Goal: Transaction & Acquisition: Purchase product/service

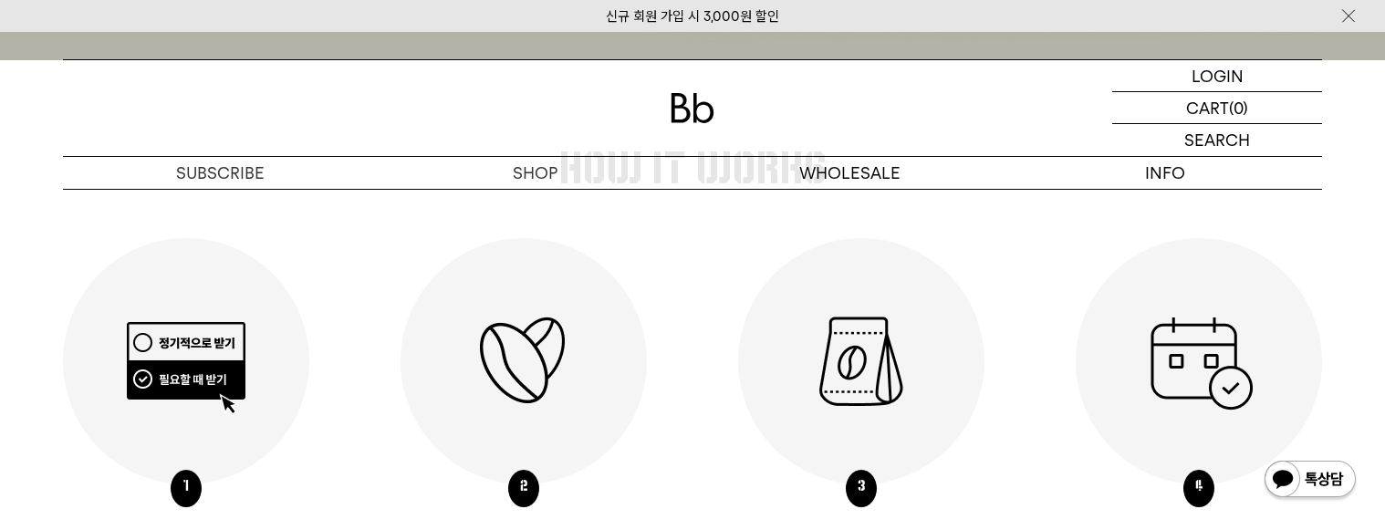
scroll to position [821, 0]
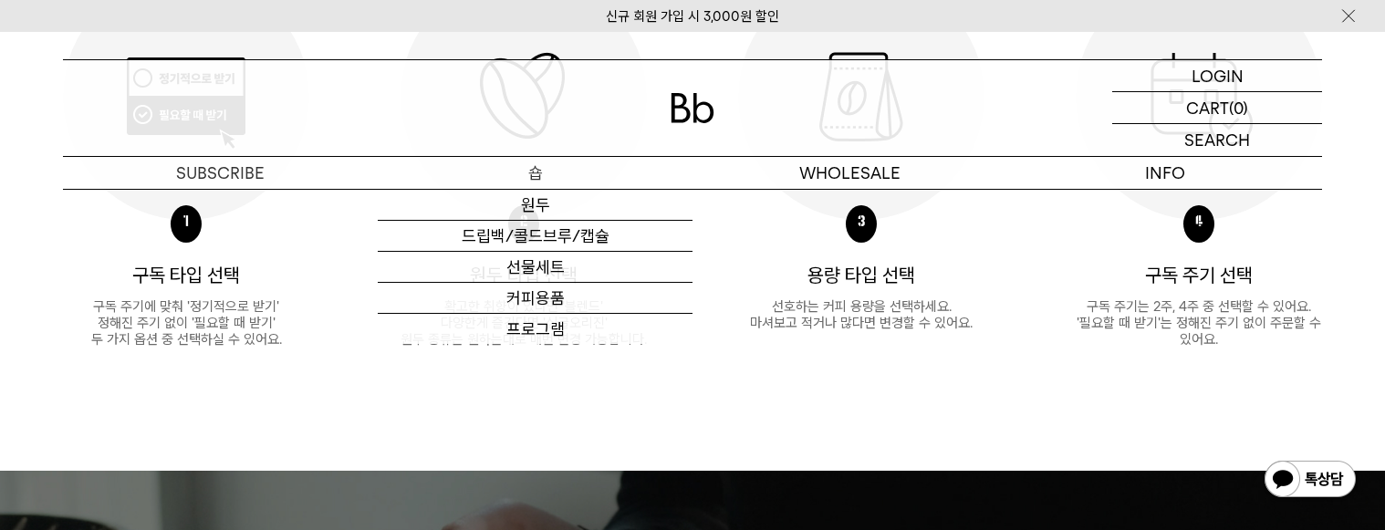
click at [525, 171] on p "숍" at bounding box center [535, 173] width 315 height 32
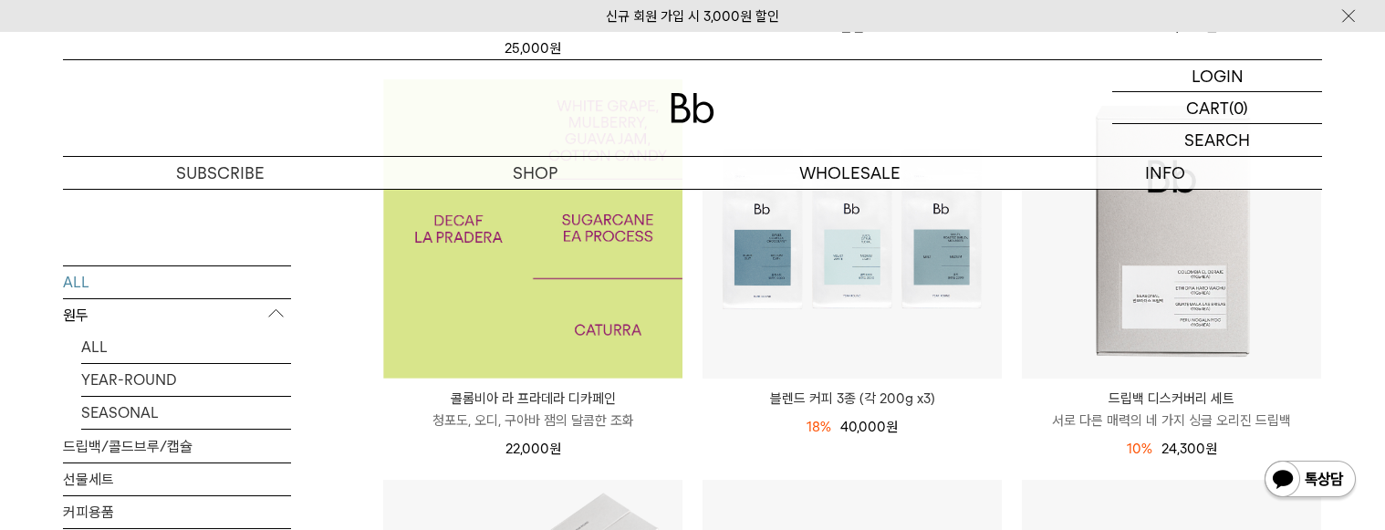
scroll to position [730, 0]
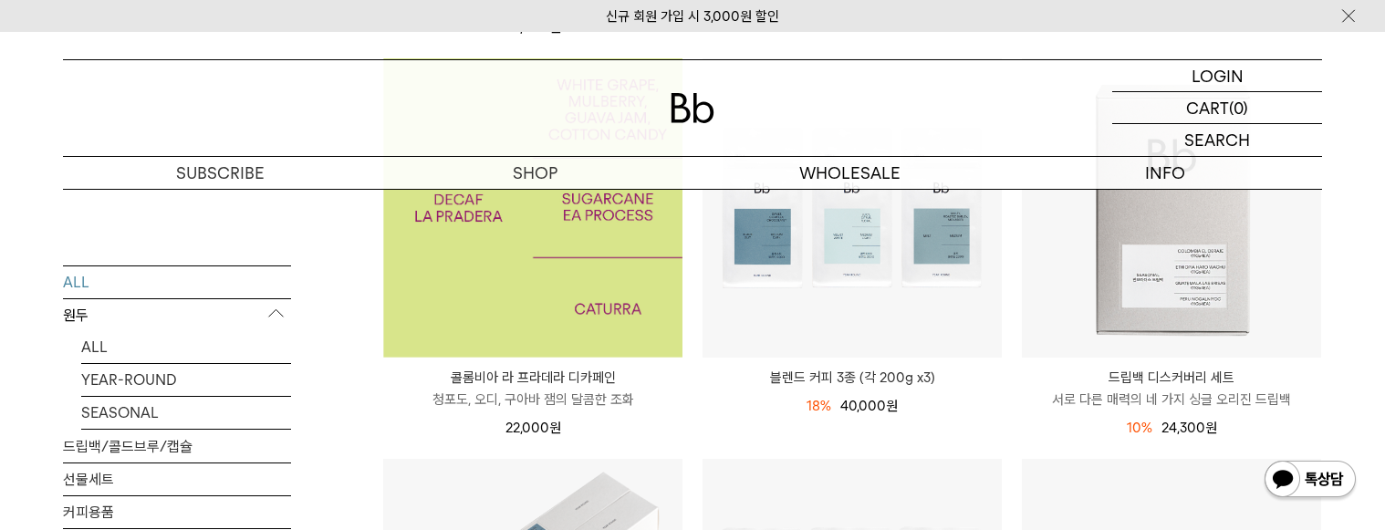
click at [526, 308] on img at bounding box center [532, 207] width 299 height 299
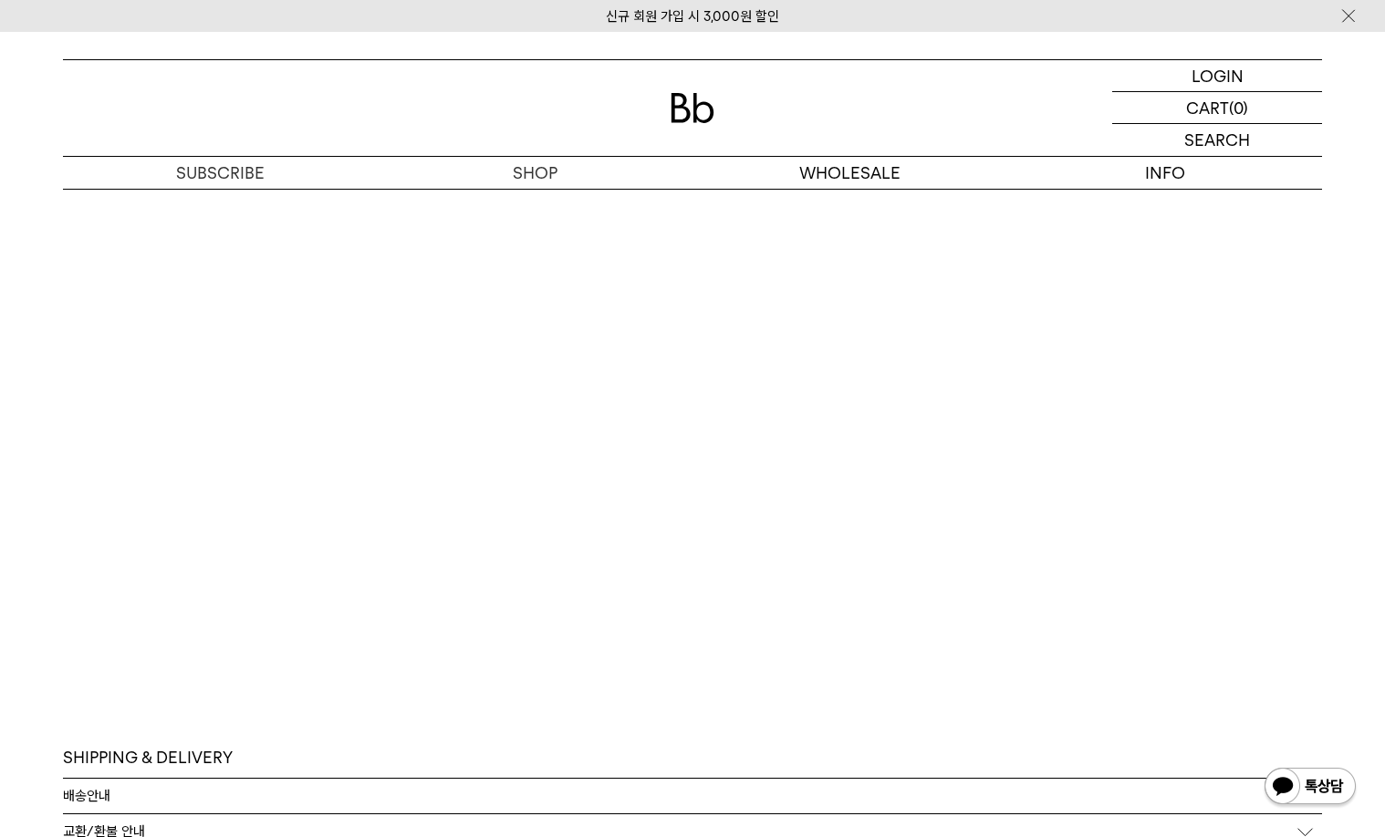
scroll to position [3193, 0]
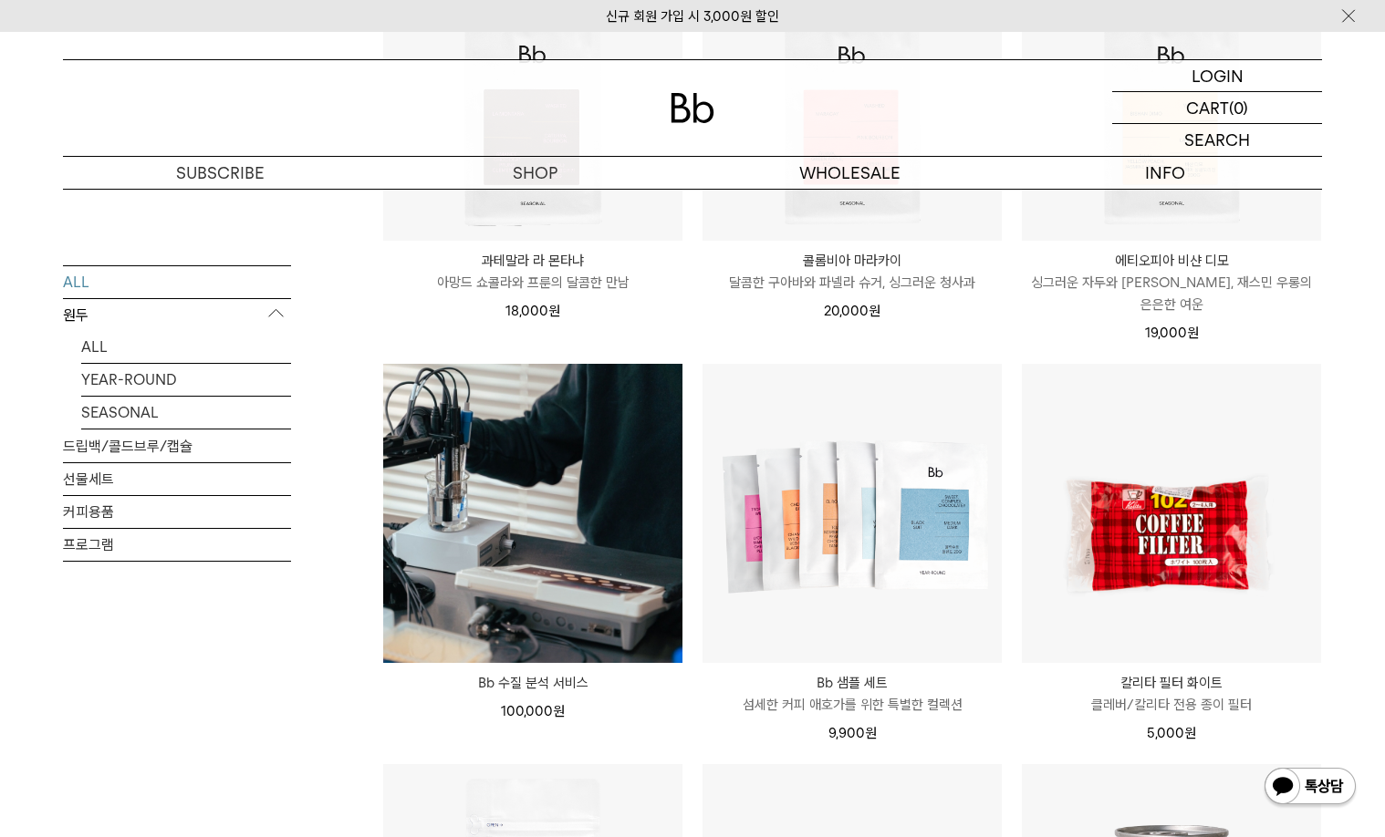
scroll to position [1460, 0]
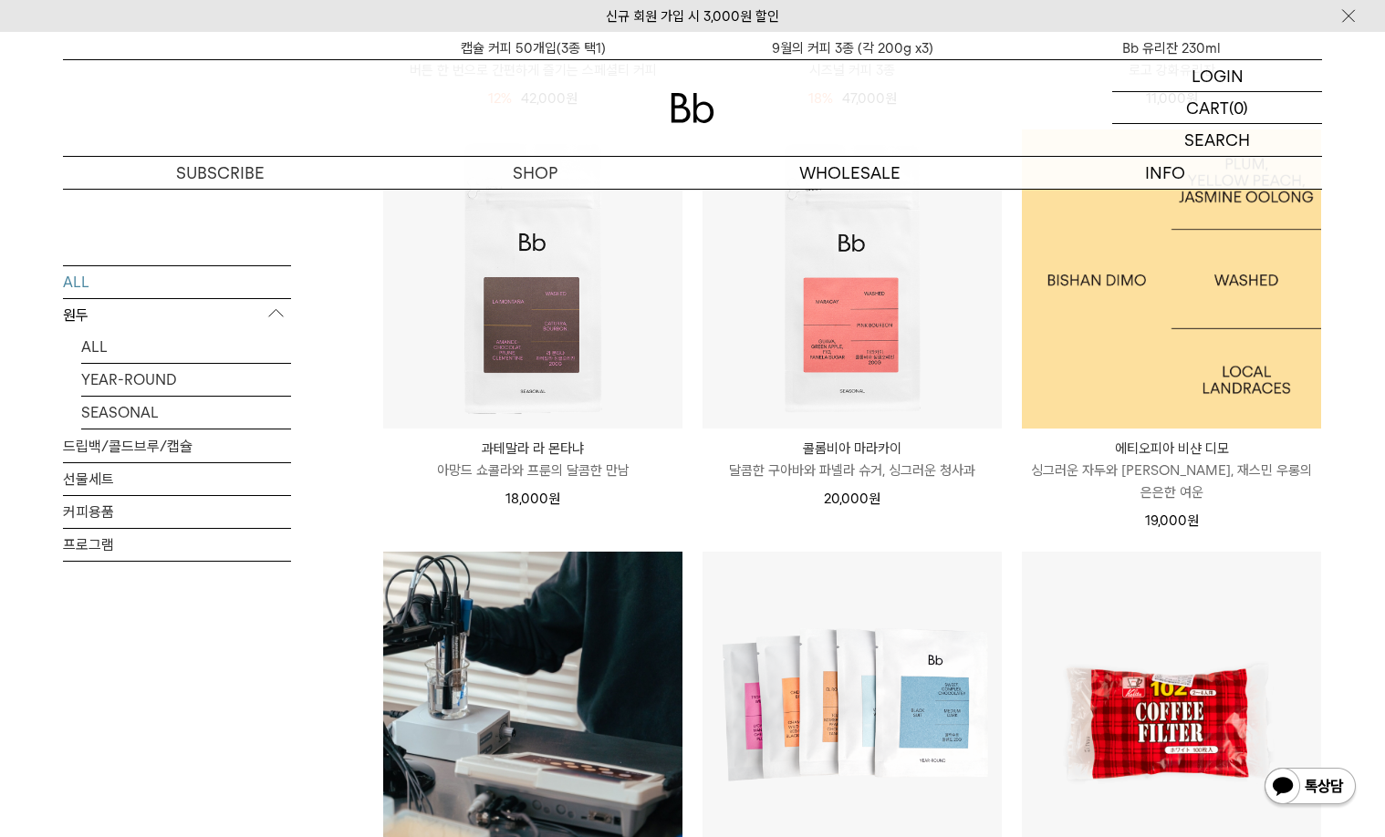
click at [1214, 360] on img at bounding box center [1171, 279] width 299 height 299
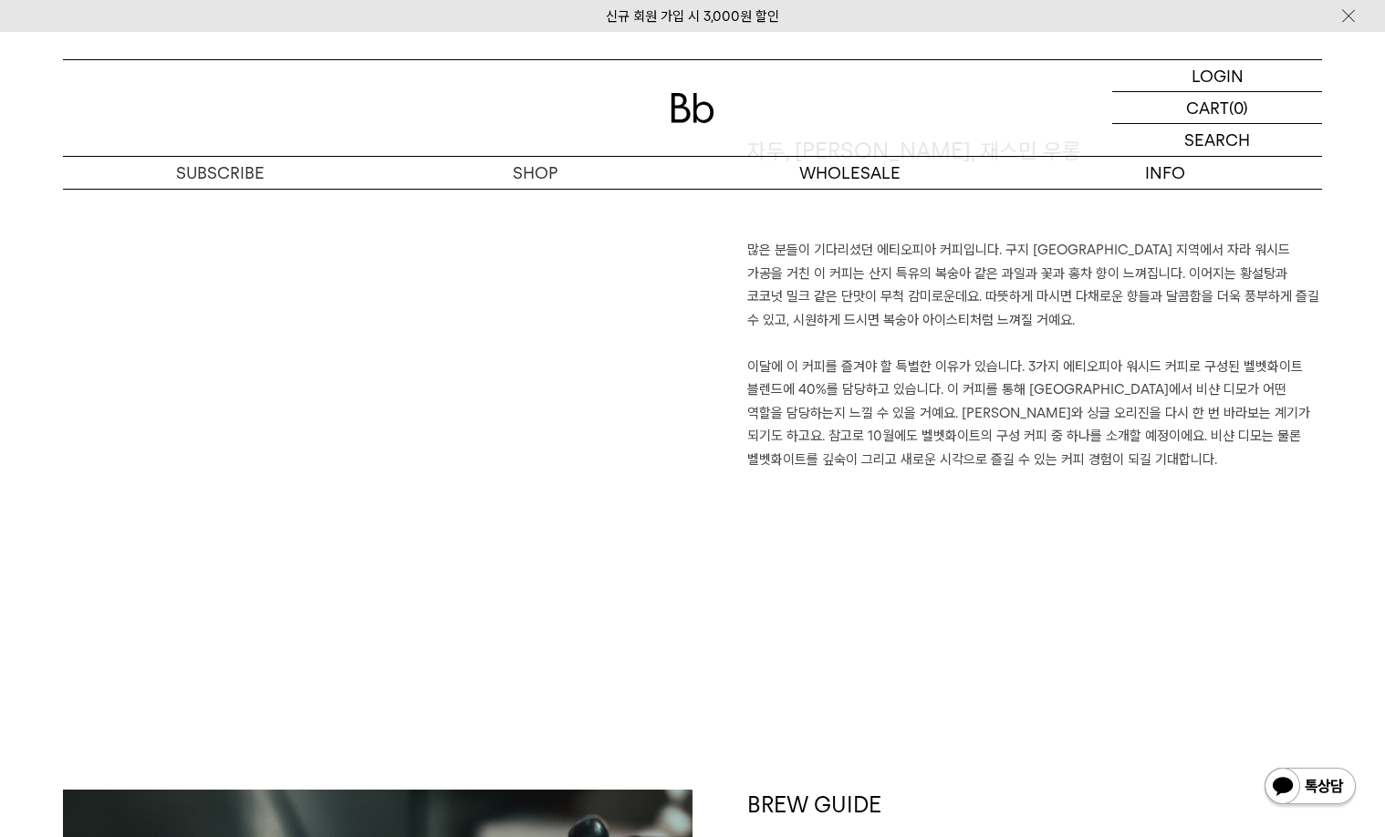
scroll to position [1277, 0]
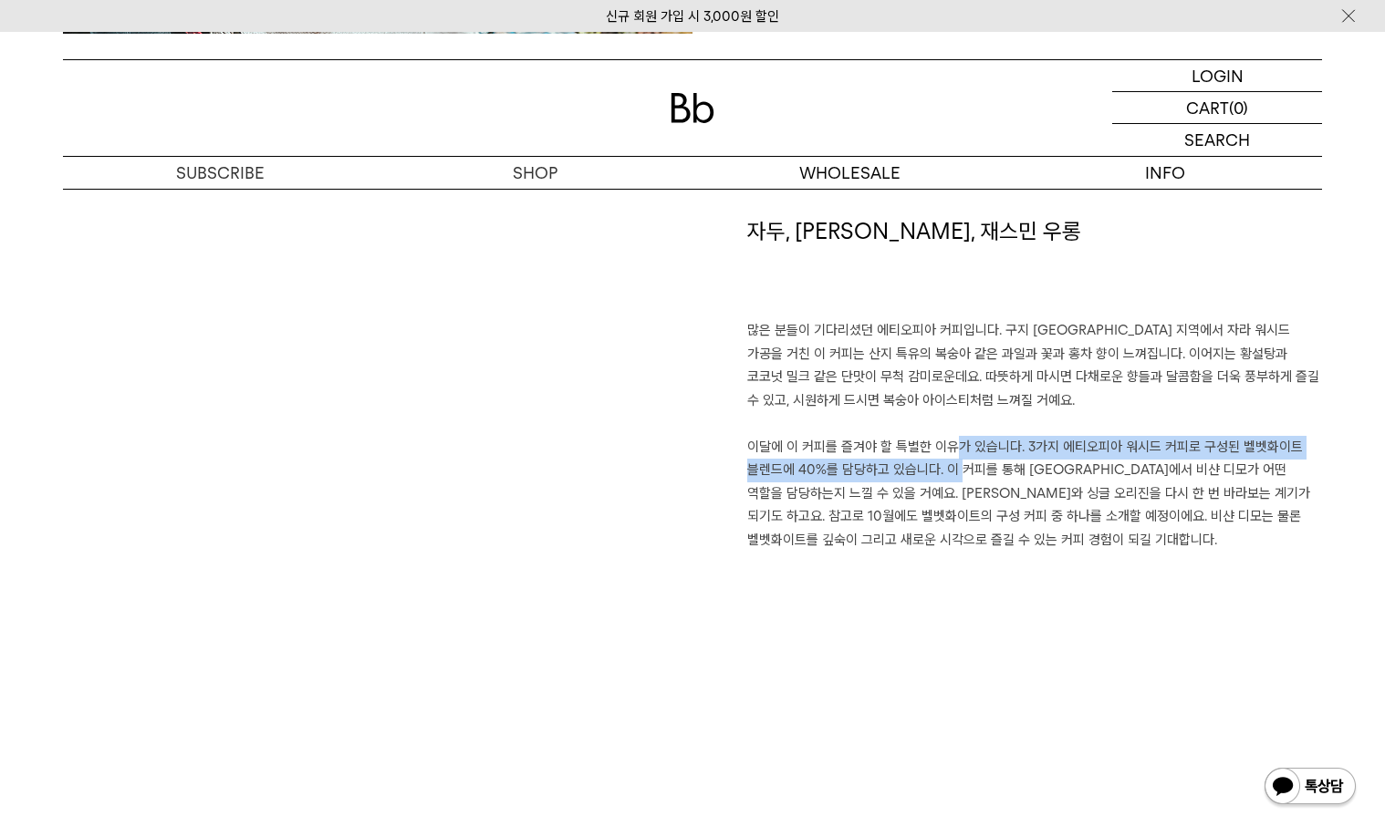
drag, startPoint x: 936, startPoint y: 447, endPoint x: 946, endPoint y: 470, distance: 24.9
click at [946, 470] on p "많은 분들이 기다리셨던 에티오피아 커피입니다. 구지 [GEOGRAPHIC_DATA] 지역에서 자라 워시드 가공을 거친 이 커피는 산지 특유의 …" at bounding box center [1034, 435] width 575 height 233
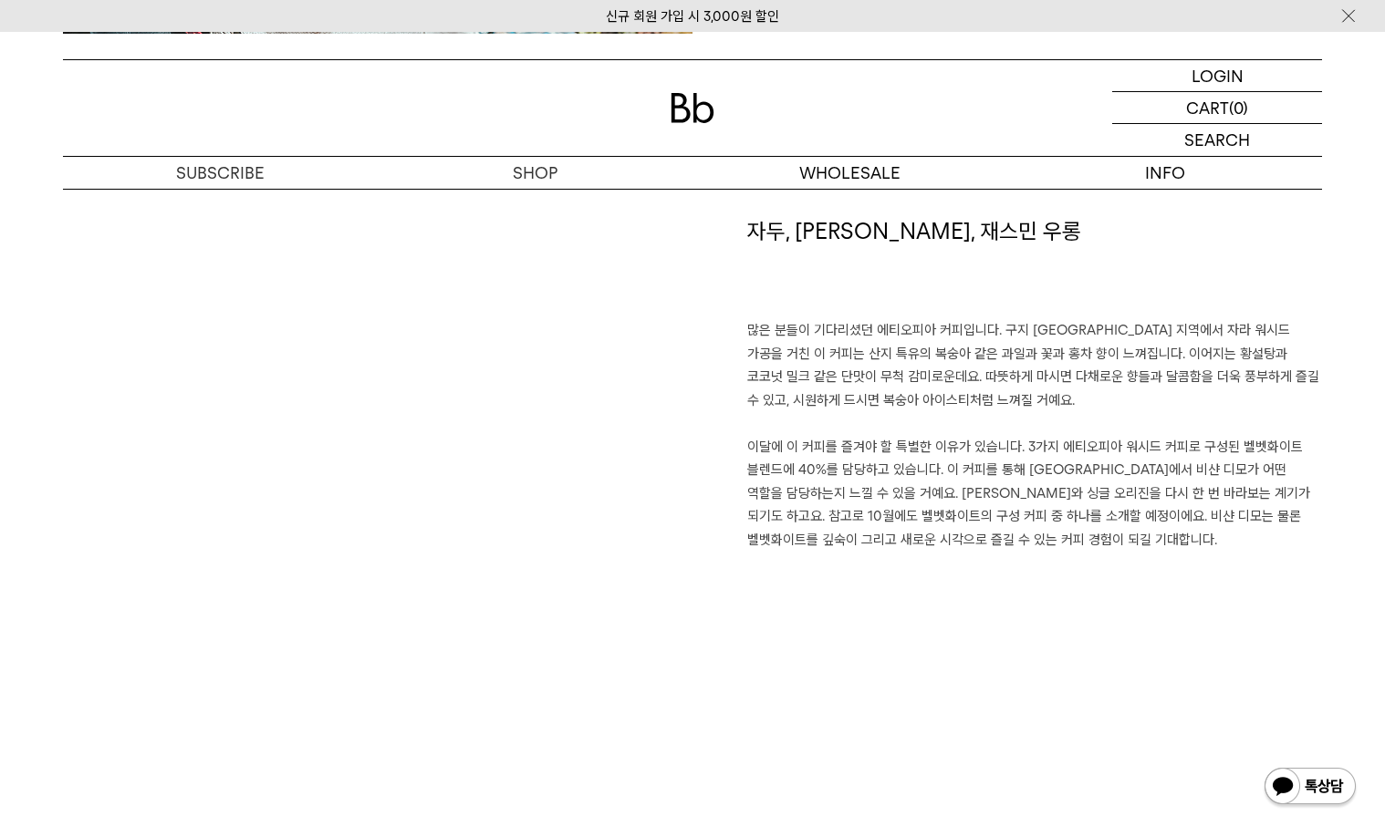
click at [942, 516] on p "많은 분들이 기다리셨던 에티오피아 커피입니다. 구지 [GEOGRAPHIC_DATA] 지역에서 자라 워시드 가공을 거친 이 커피는 산지 특유의 …" at bounding box center [1034, 435] width 575 height 233
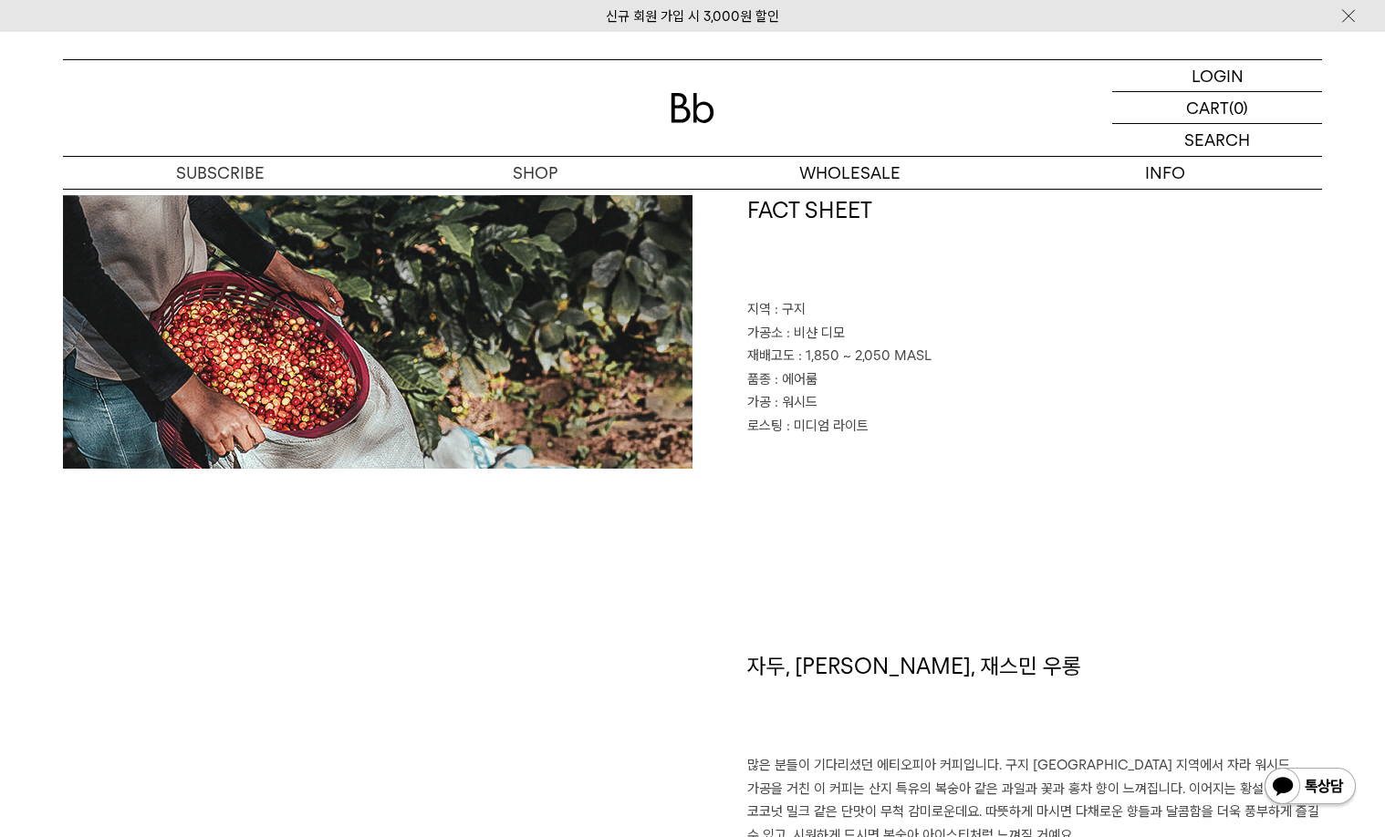
scroll to position [821, 0]
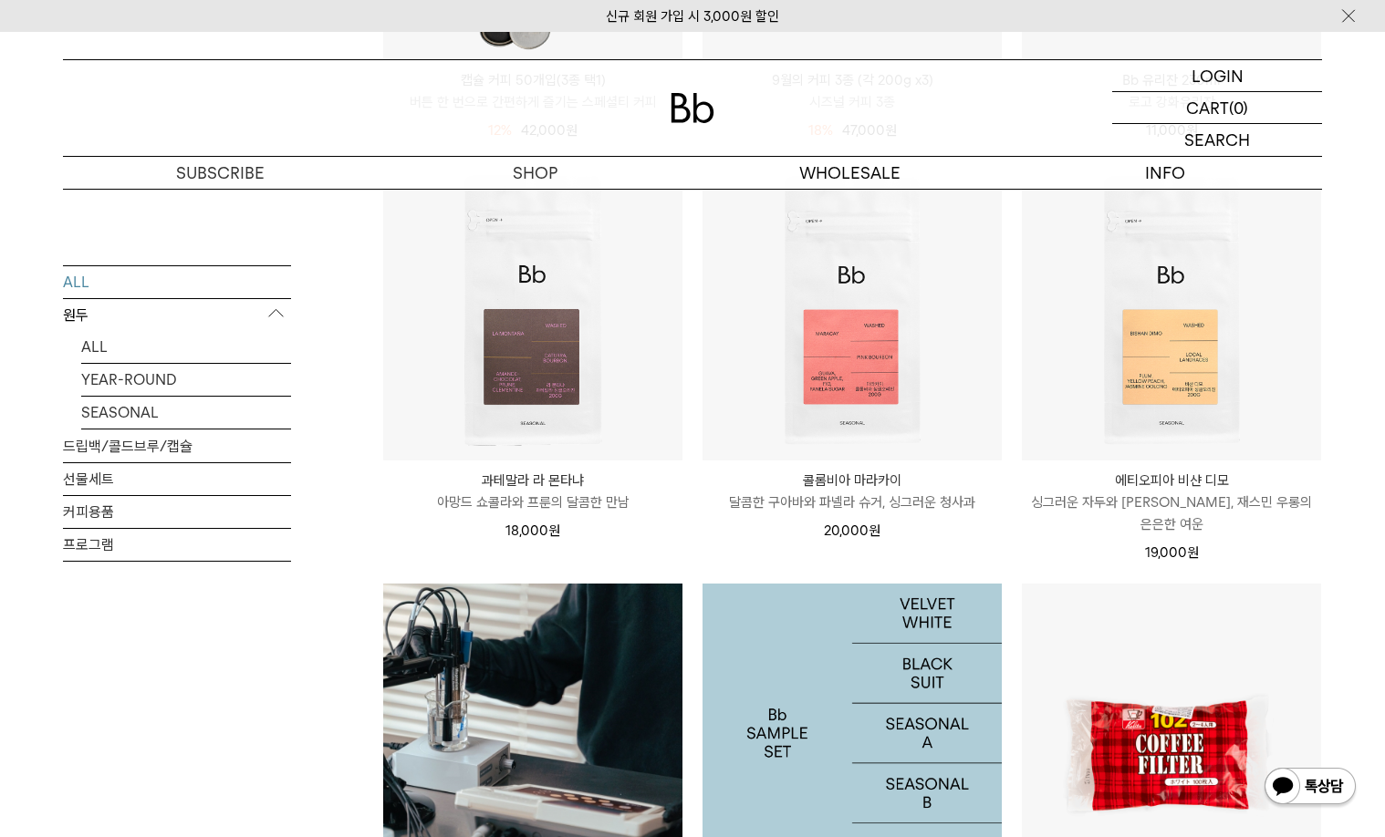
scroll to position [1460, 0]
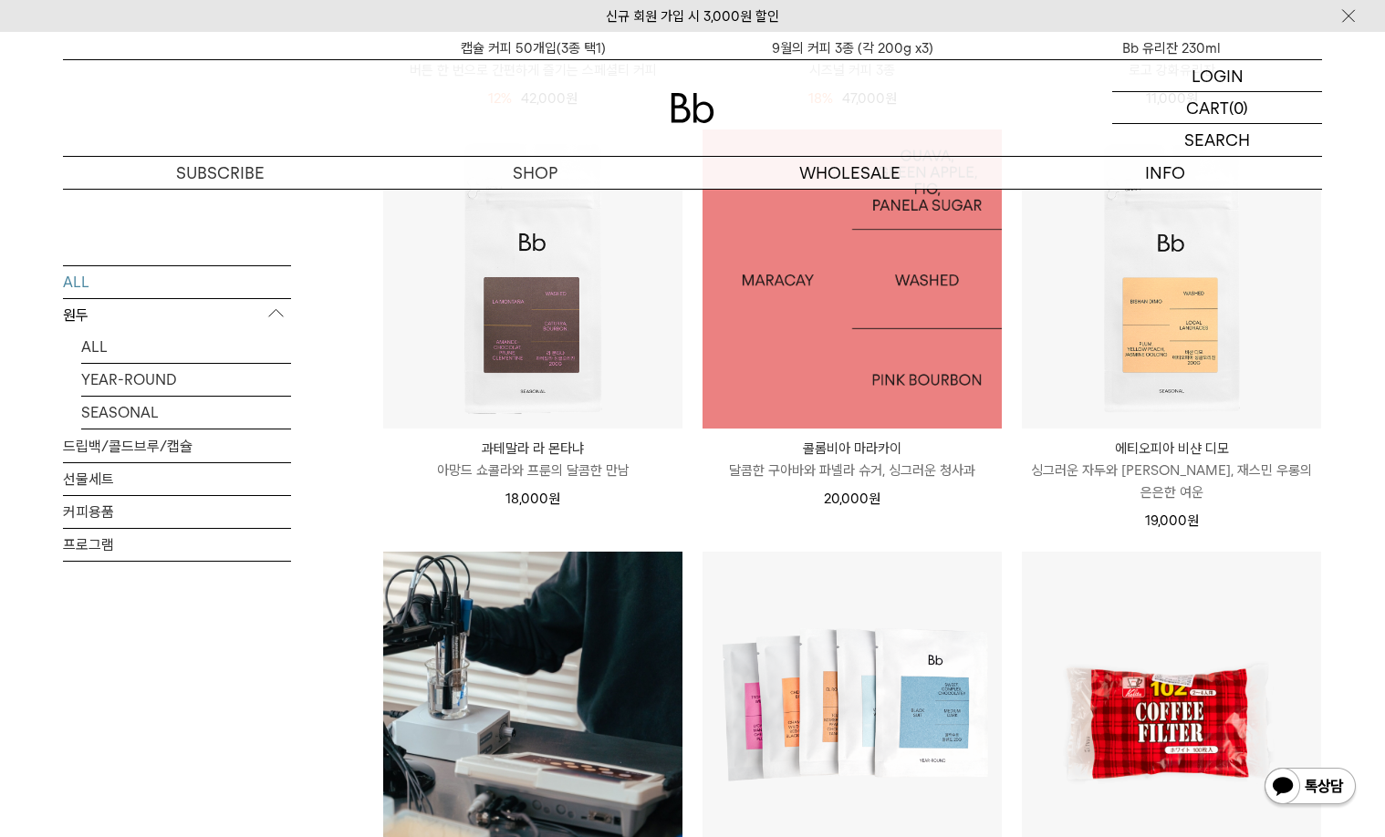
click at [814, 350] on img at bounding box center [851, 279] width 299 height 299
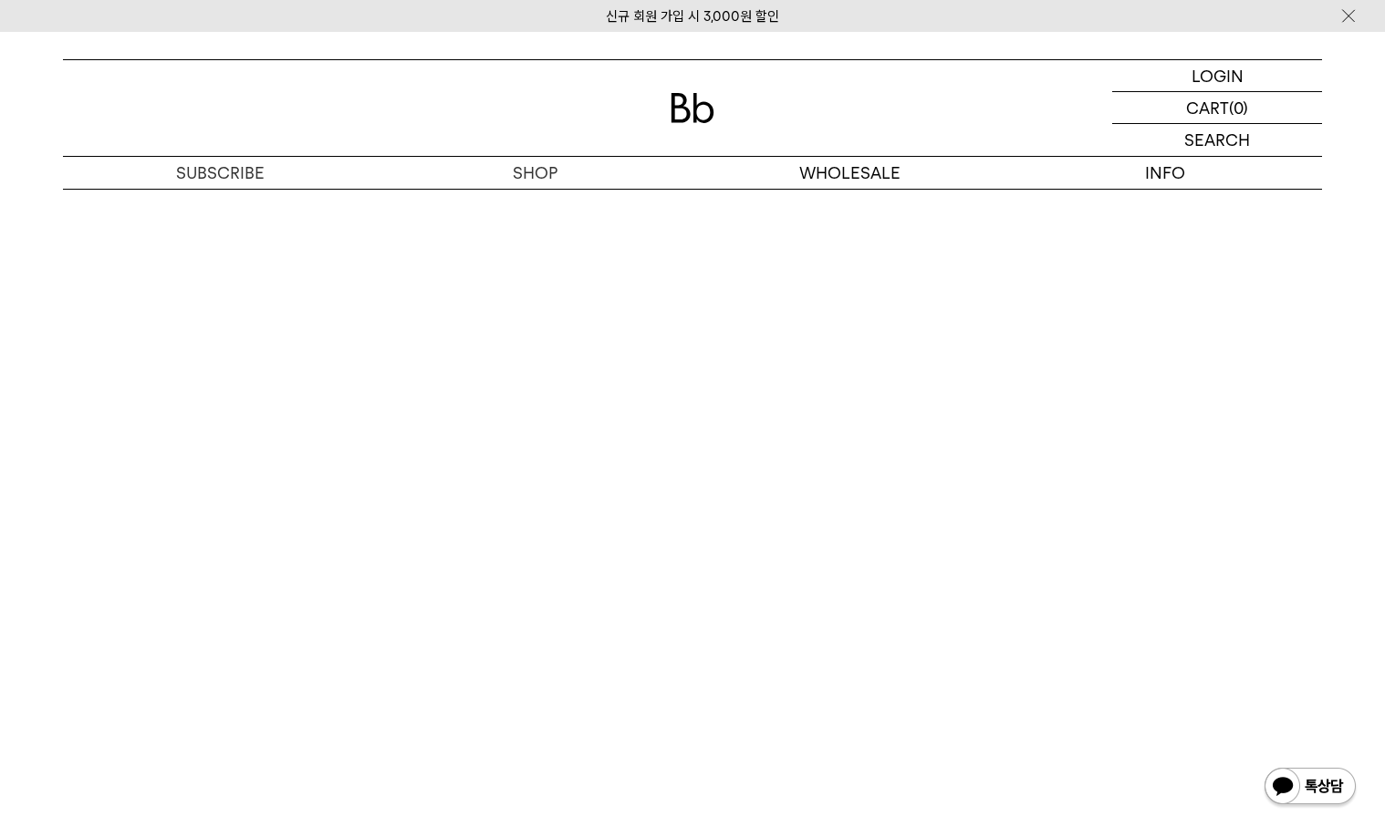
scroll to position [4196, 0]
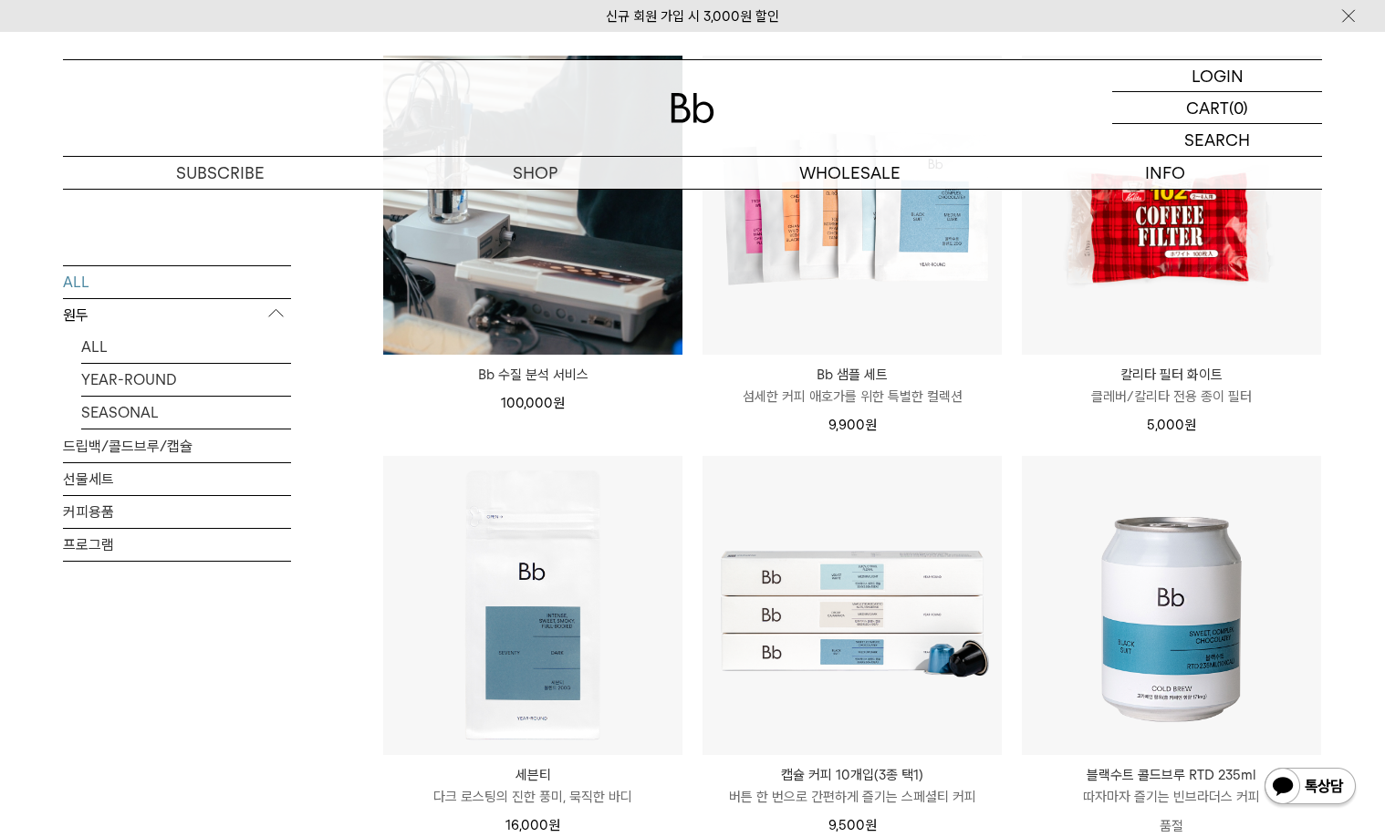
scroll to position [2189, 0]
